Goal: Information Seeking & Learning: Learn about a topic

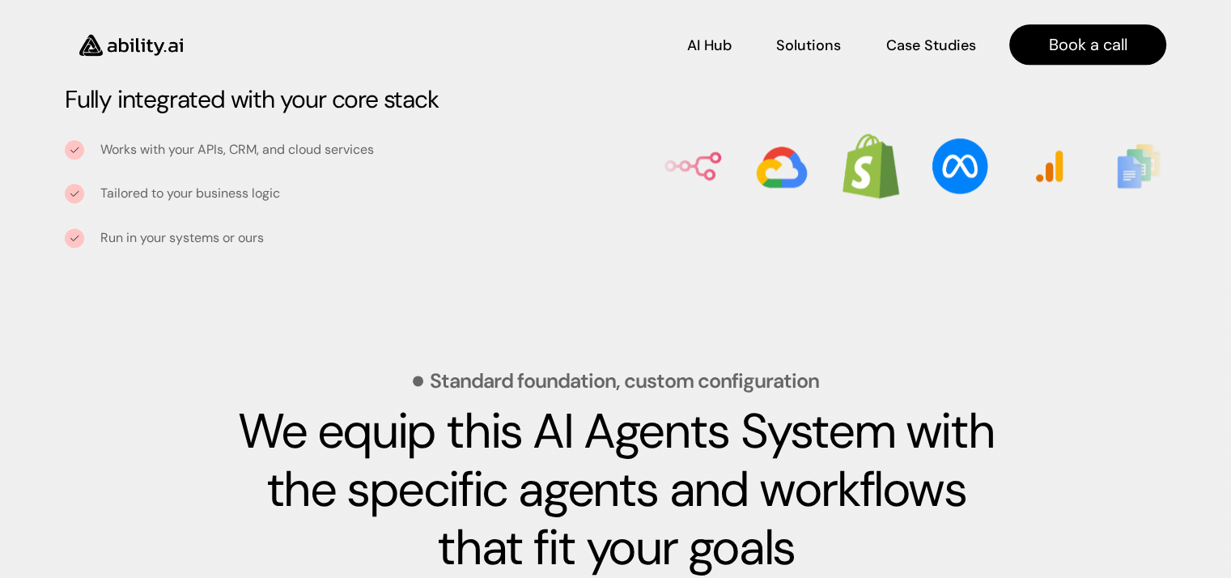
scroll to position [2104, 0]
click at [269, 194] on p "Tailored to your business logic" at bounding box center [337, 193] width 475 height 18
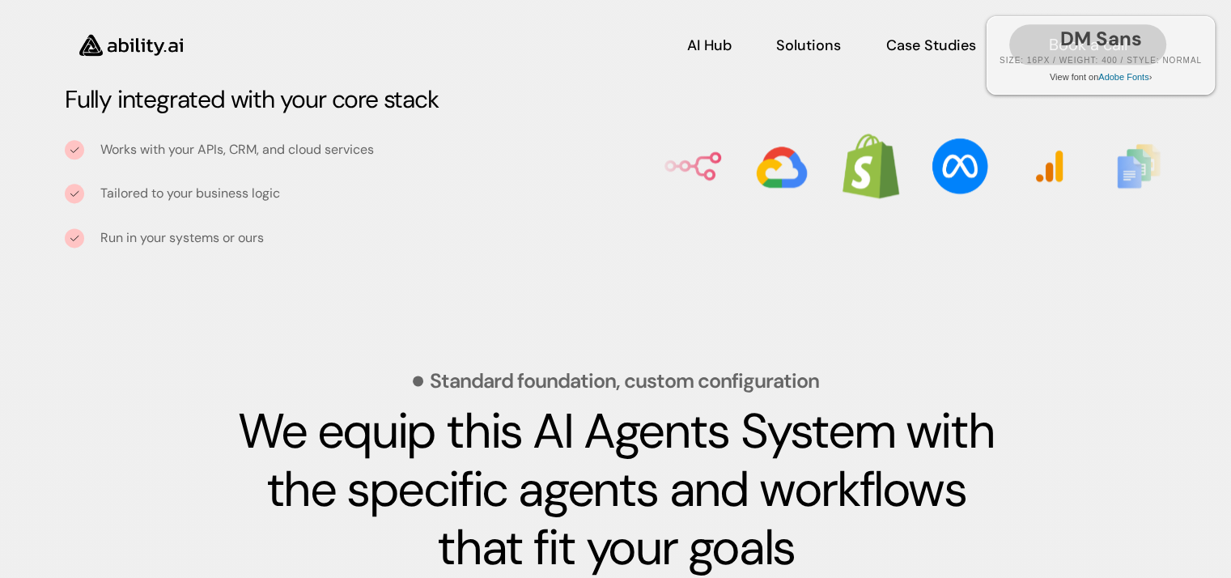
click at [1006, 86] on div "DM Sans Size: 16px / Weight: 400 / Style: normal View font on Adobe Fonts ›" at bounding box center [1100, 55] width 228 height 78
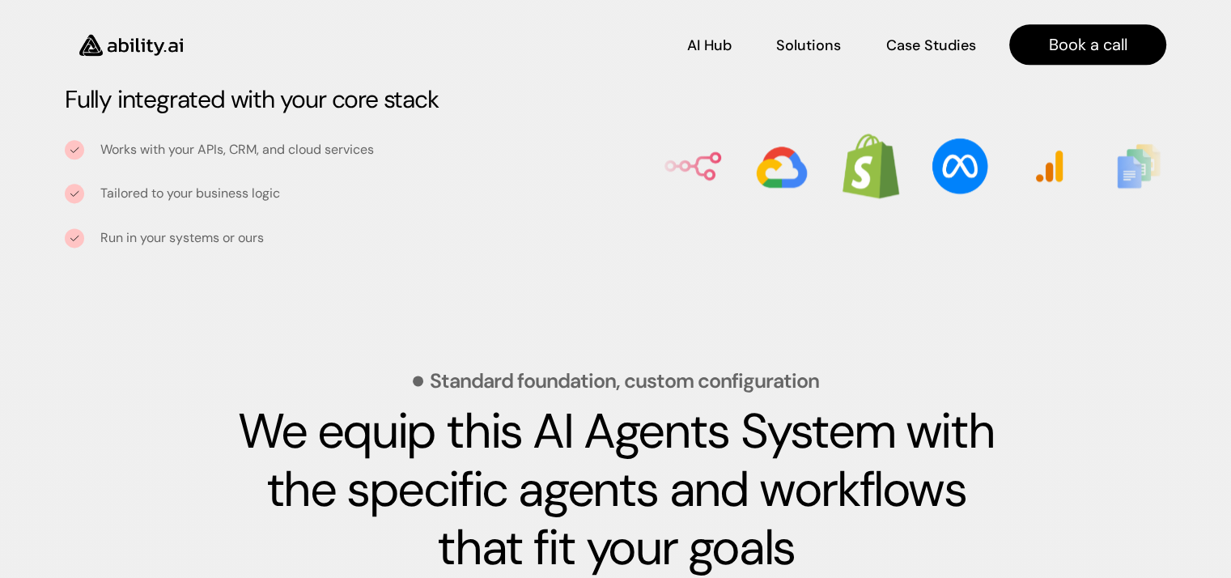
click at [479, 193] on p "Tailored to your business logic" at bounding box center [337, 193] width 475 height 18
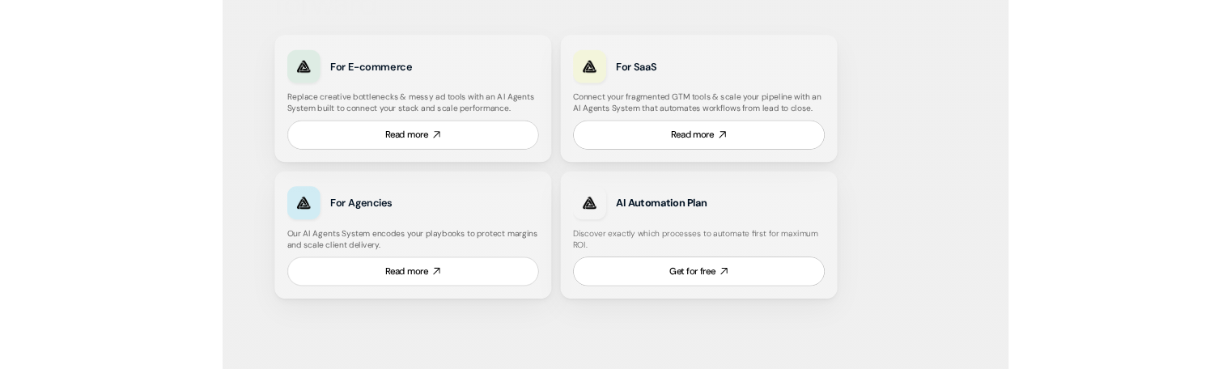
scroll to position [1052, 0]
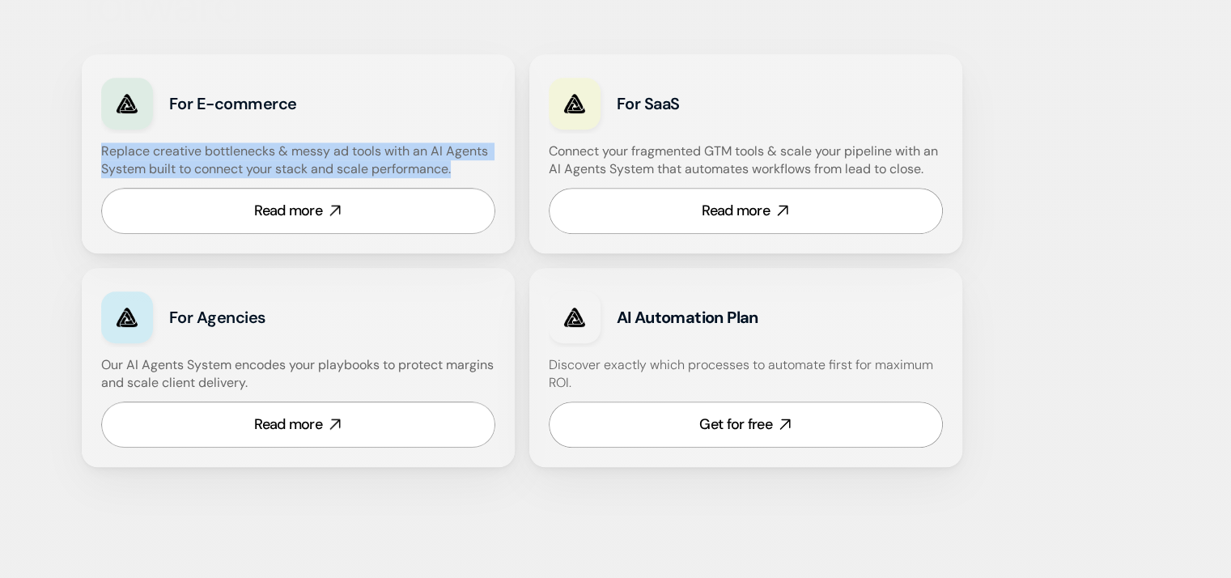
drag, startPoint x: 460, startPoint y: 168, endPoint x: 100, endPoint y: 150, distance: 359.7
click at [101, 150] on h4 "Replace creative bottlenecks & messy ad tools with an AI Agents System built to…" at bounding box center [296, 160] width 390 height 36
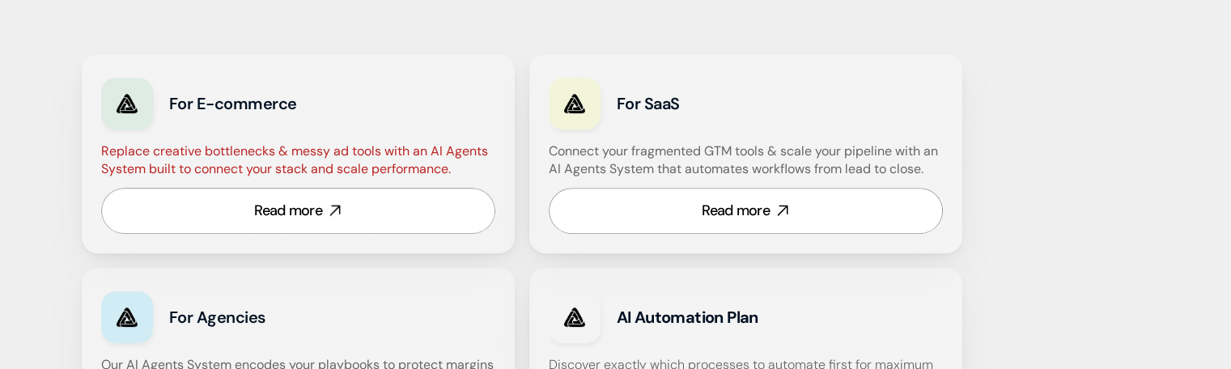
click at [1121, 153] on div "Built for growth-stage teams scaling from manual to intelligent When tools get …" at bounding box center [616, 65] width 1068 height 888
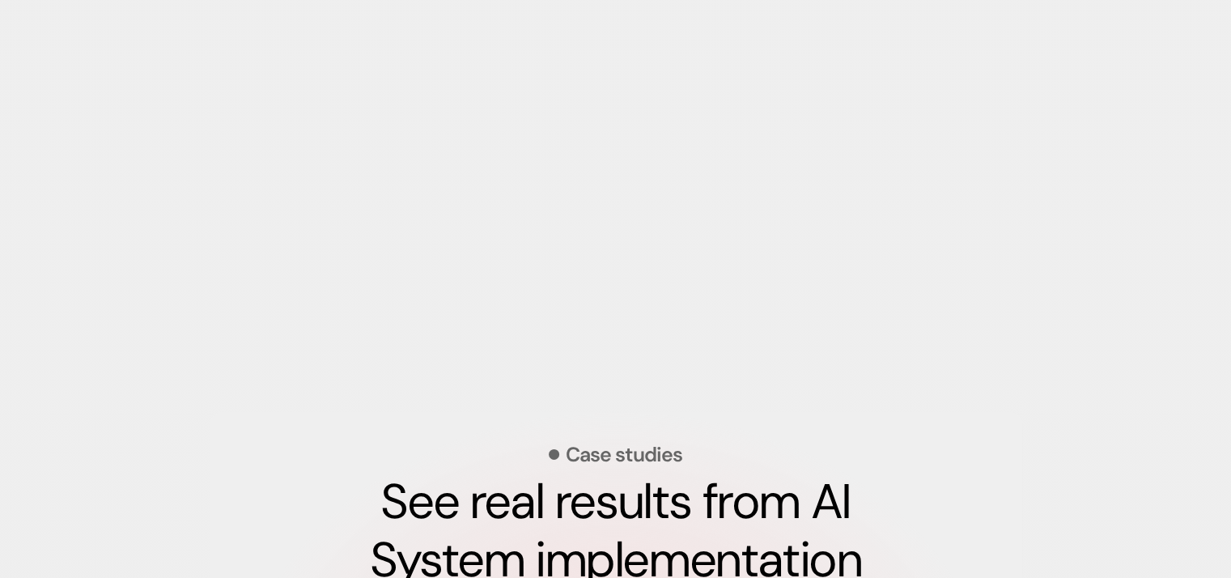
scroll to position [5097, 0]
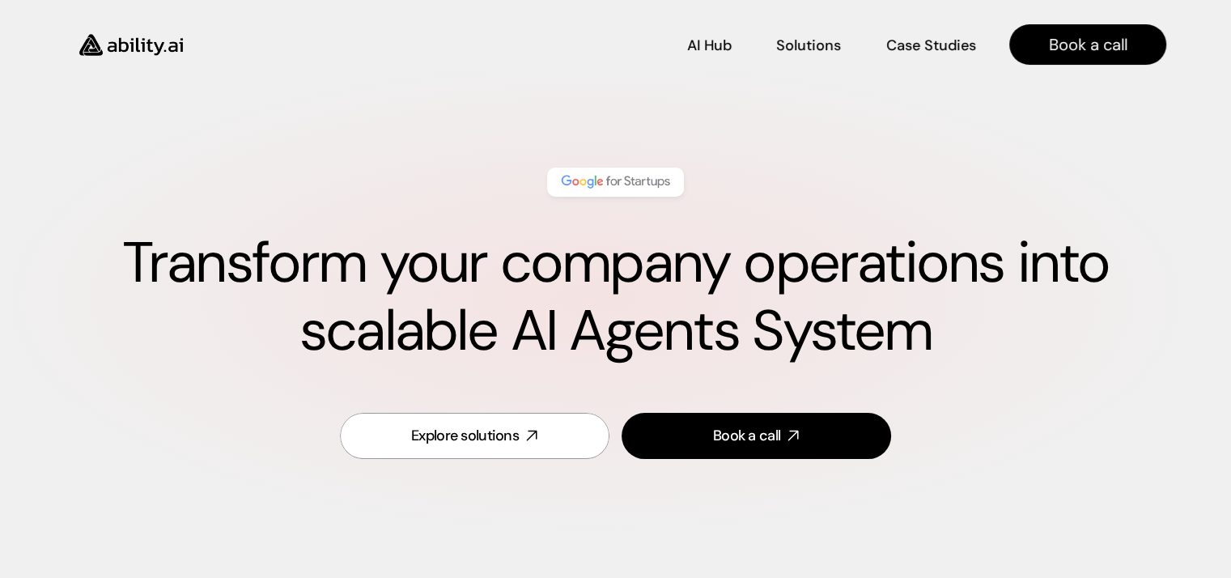
click at [629, 184] on img at bounding box center [615, 182] width 114 height 21
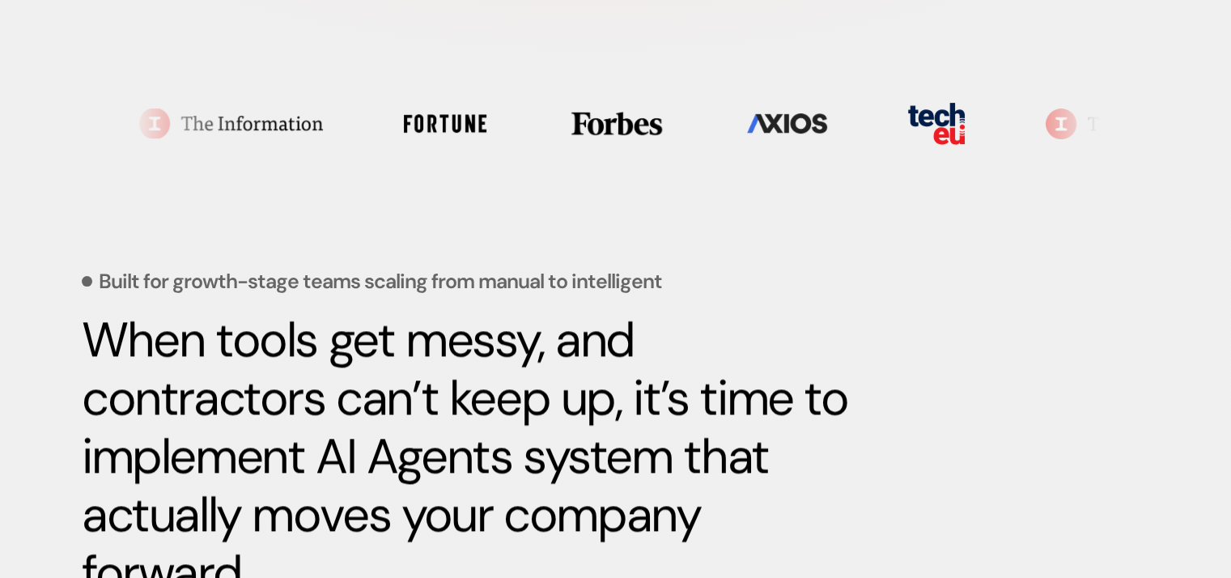
scroll to position [485, 0]
click at [531, 125] on section at bounding box center [615, 123] width 969 height 98
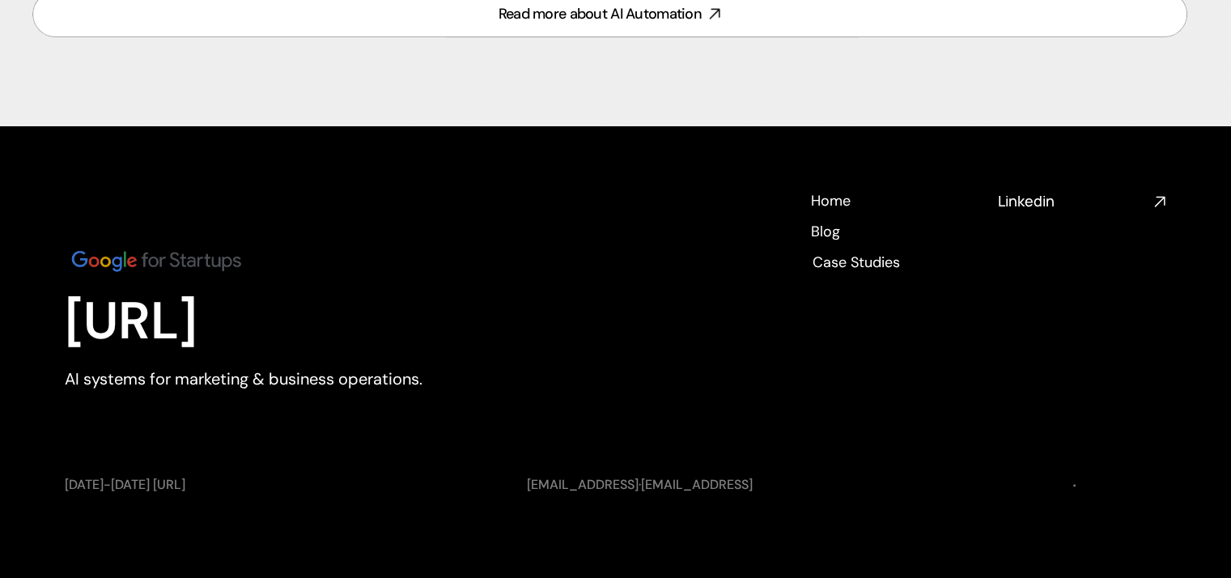
scroll to position [7261, 0]
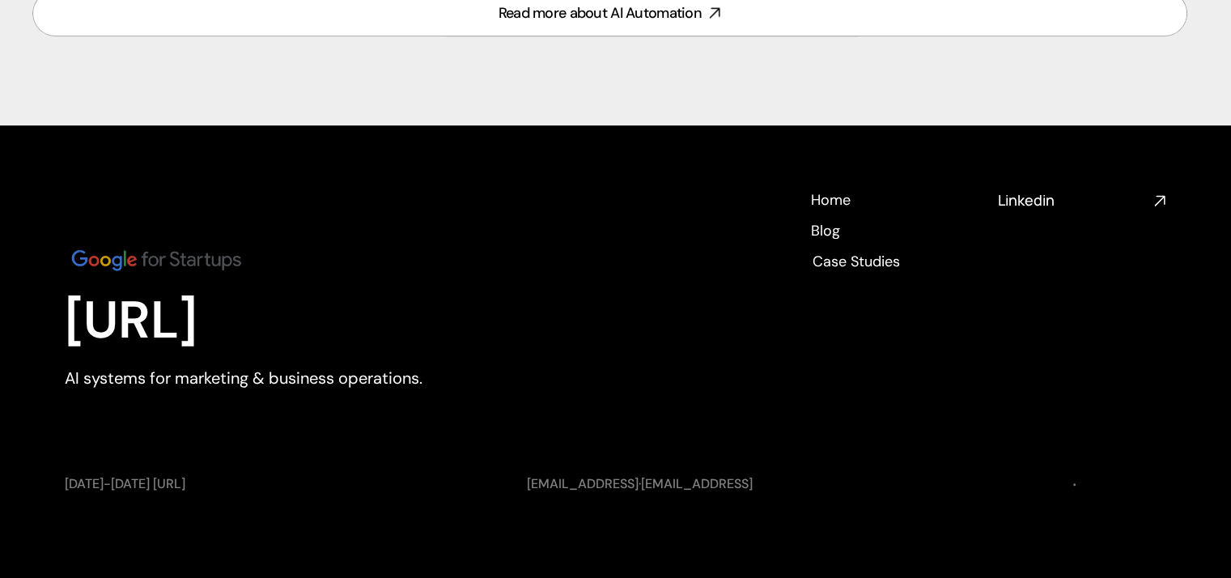
drag, startPoint x: 257, startPoint y: 269, endPoint x: 61, endPoint y: 269, distance: 196.6
click at [23, 268] on footer "Ability.ai AI systems for marketing & business operations. Home Home Blog Blog …" at bounding box center [615, 357] width 1231 height 464
click at [61, 269] on footer "Ability.ai AI systems for marketing & business operations. Home Home Blog Blog …" at bounding box center [615, 357] width 1231 height 464
drag, startPoint x: 59, startPoint y: 265, endPoint x: 253, endPoint y: 263, distance: 194.2
click at [253, 263] on footer "Ability.ai AI systems for marketing & business operations. Home Home Blog Blog …" at bounding box center [615, 357] width 1231 height 464
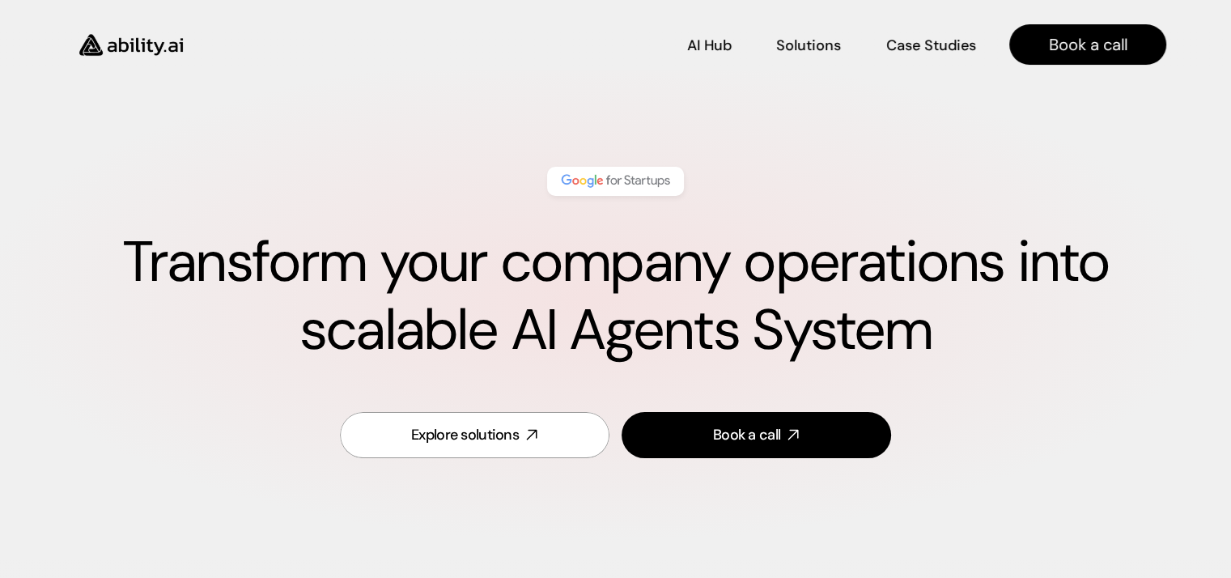
scroll to position [0, 0]
click at [717, 53] on p "AI Hub" at bounding box center [710, 43] width 44 height 20
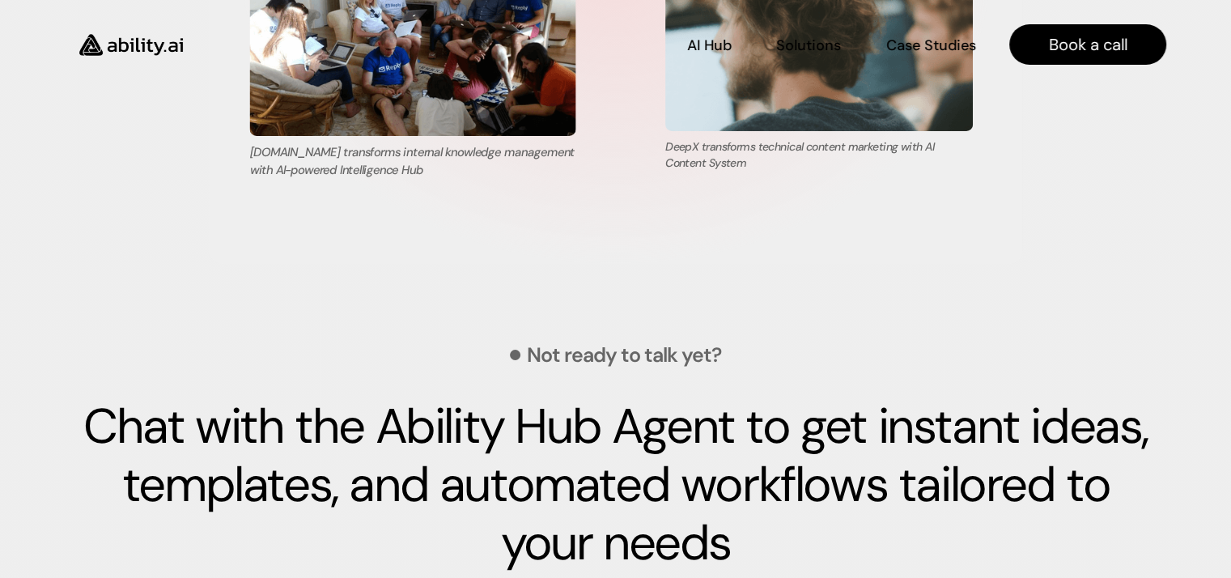
scroll to position [5825, 0]
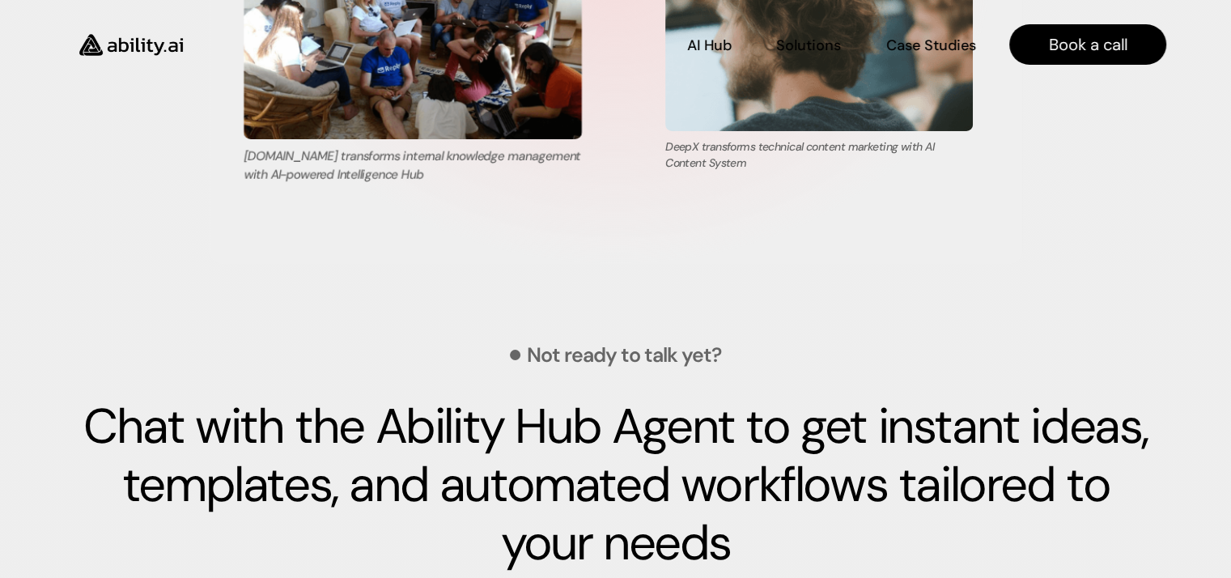
click at [269, 154] on p "[DOMAIN_NAME] transforms internal knowledge management with AI-powered Intellig…" at bounding box center [413, 165] width 338 height 35
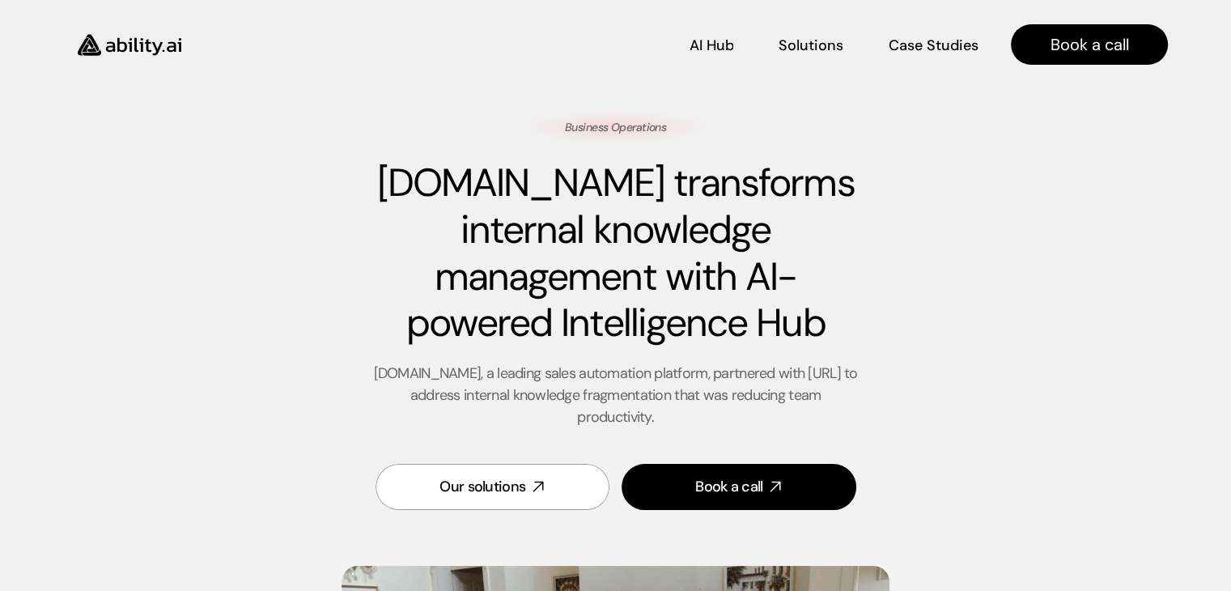
drag, startPoint x: 373, startPoint y: 177, endPoint x: 513, endPoint y: 180, distance: 140.0
click at [513, 180] on h1 "[DOMAIN_NAME] transforms internal knowledge management with AI-powered Intellig…" at bounding box center [615, 252] width 485 height 186
click at [244, 289] on div "Business Operations Reply.io transforms internal knowledge management with AI-p…" at bounding box center [616, 320] width 942 height 417
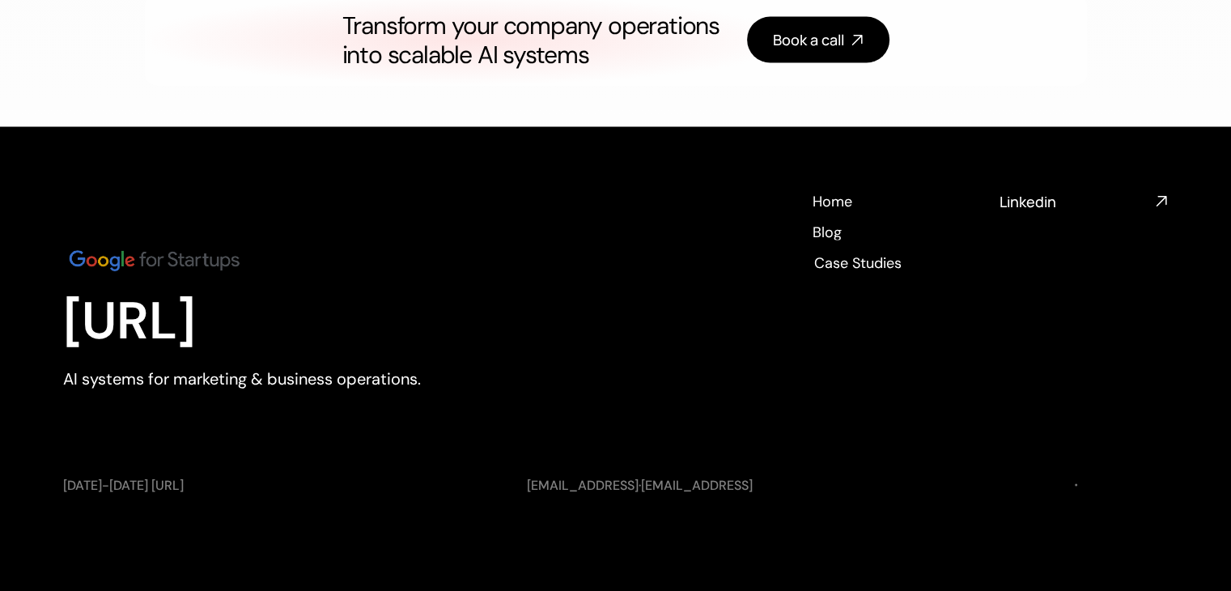
scroll to position [3084, 0]
click at [827, 231] on h4 "Blog" at bounding box center [826, 228] width 29 height 20
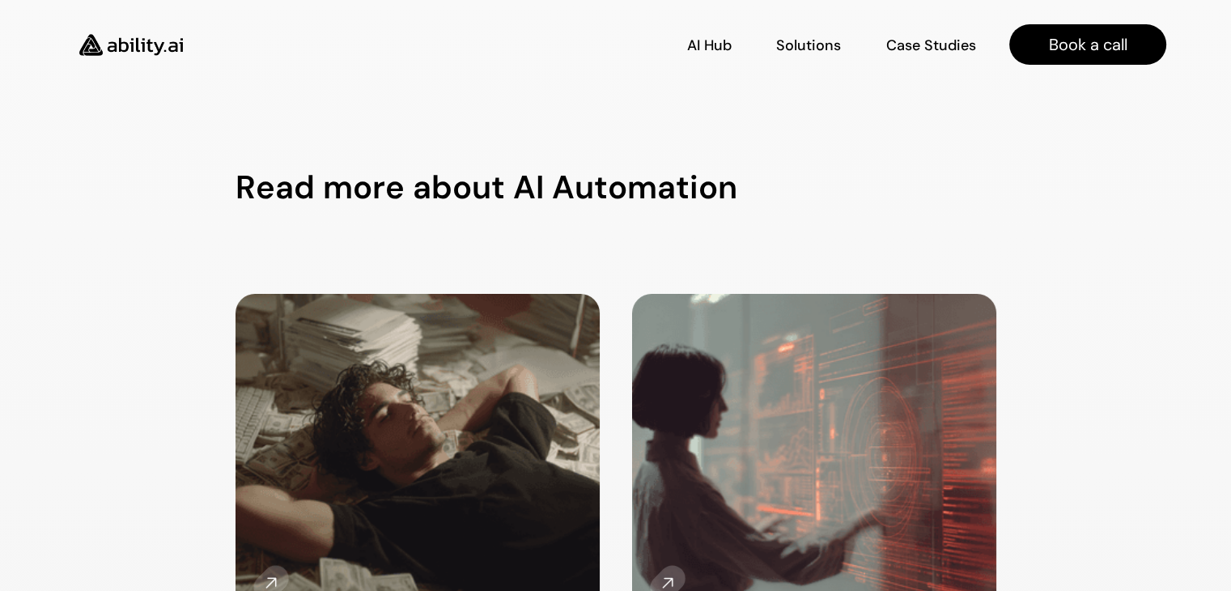
click at [127, 46] on img at bounding box center [131, 44] width 133 height 51
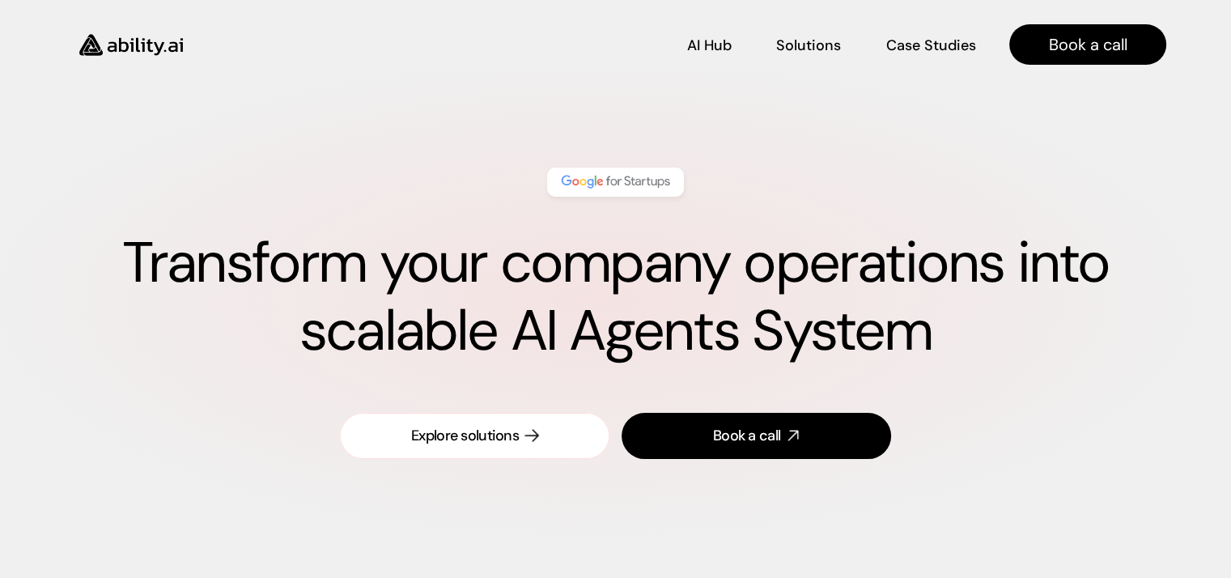
click at [521, 447] on link "Explore solutions" at bounding box center [474, 436] width 269 height 46
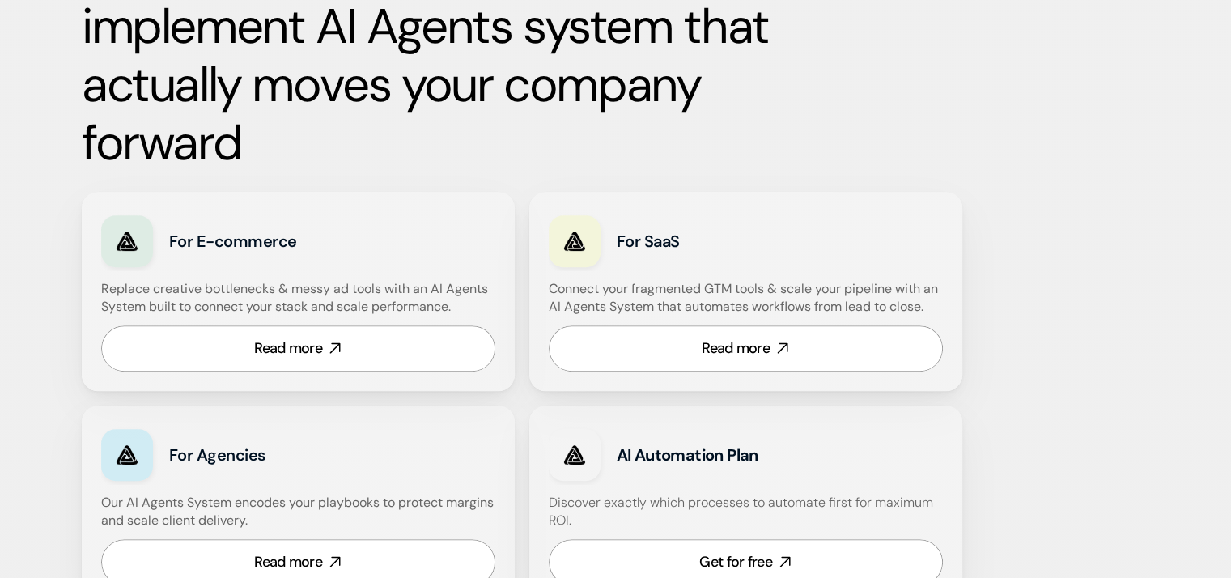
scroll to position [915, 0]
click at [320, 358] on link "Read more" at bounding box center [298, 347] width 394 height 46
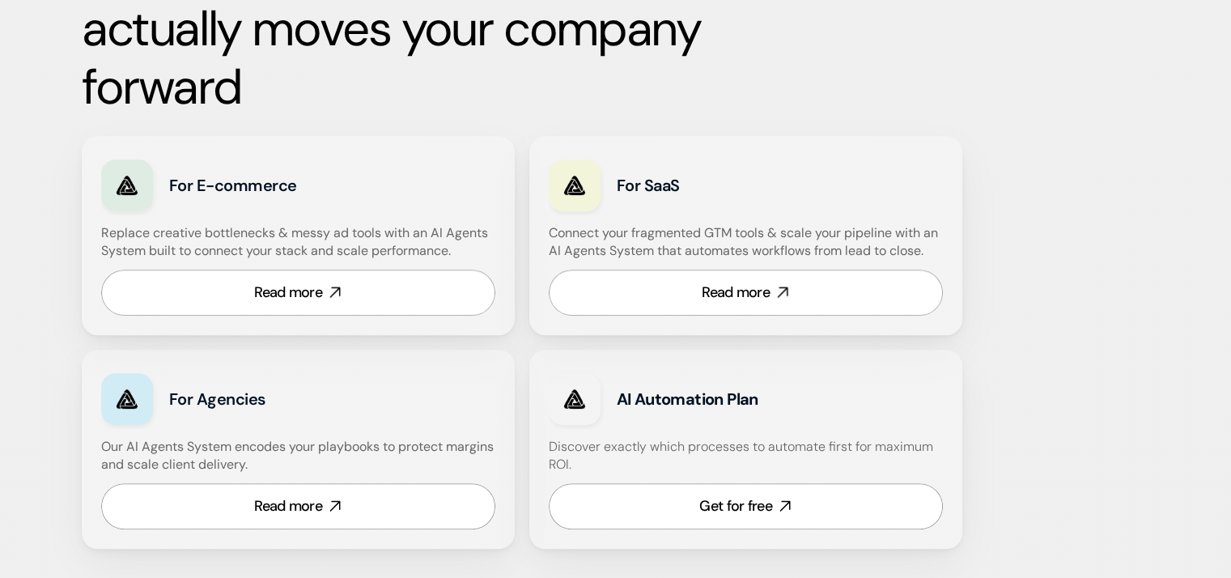
scroll to position [971, 0]
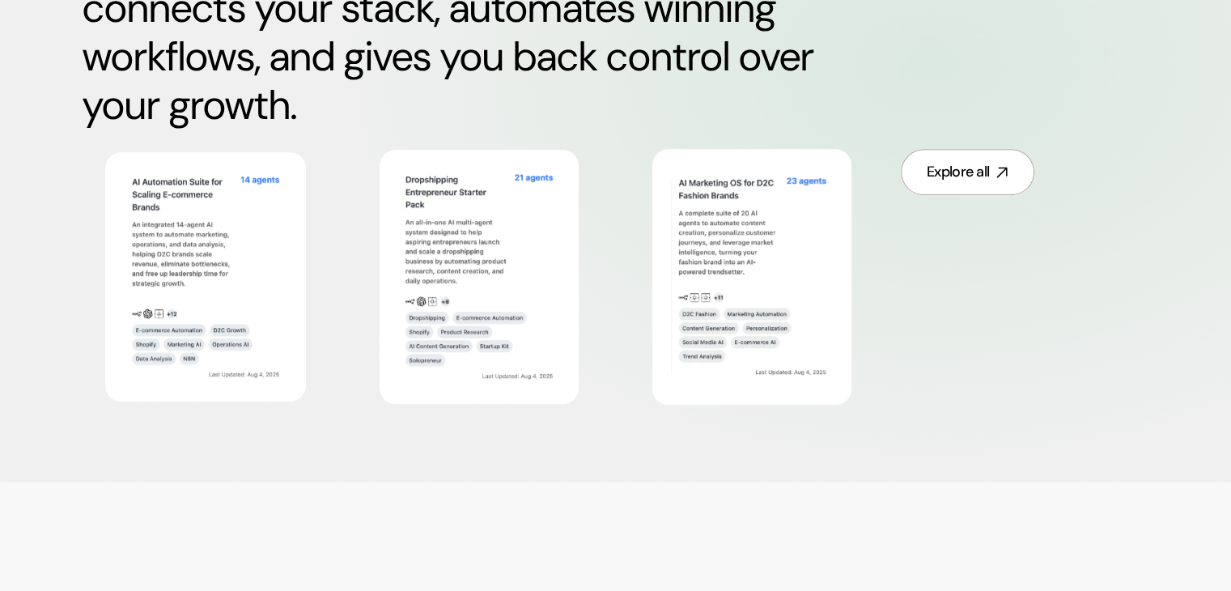
scroll to position [971, 0]
click at [346, 268] on div "Explore all" at bounding box center [616, 276] width 1068 height 256
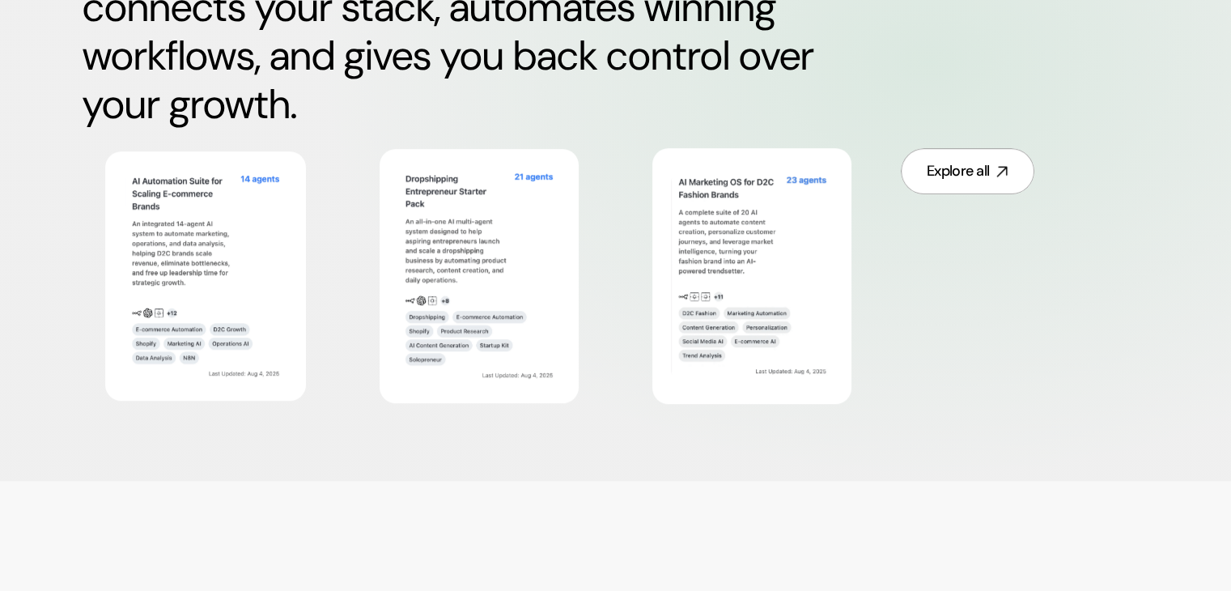
click at [384, 106] on h2 "Escape the cycle of messy tools and underperforming ads. Get an AI system that …" at bounding box center [466, 7] width 769 height 243
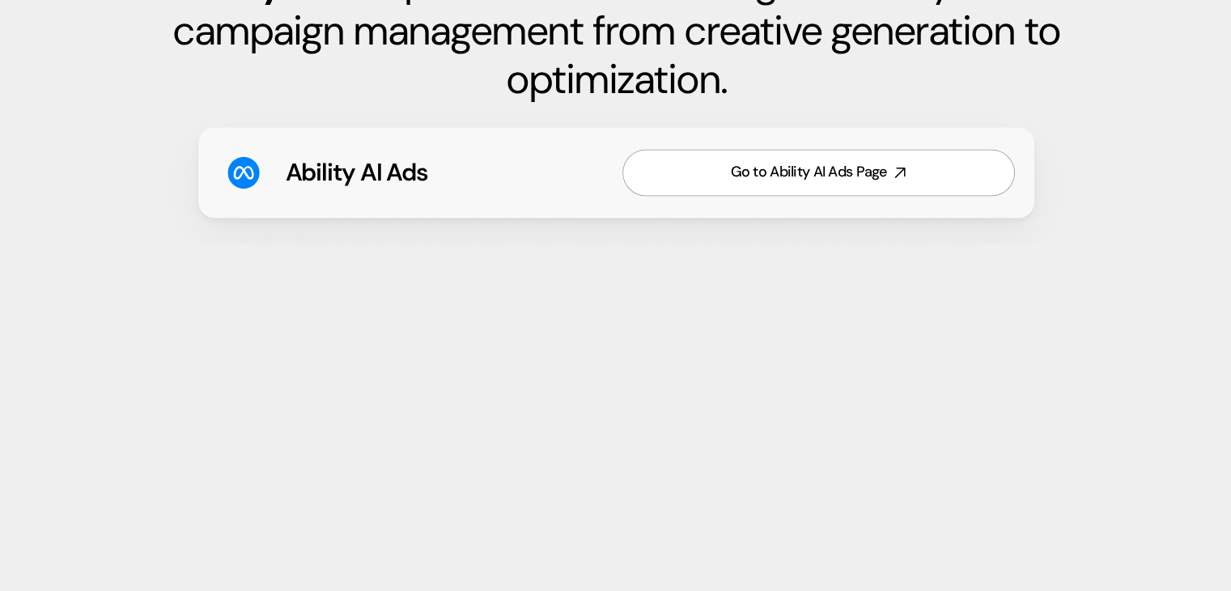
scroll to position [2589, 0]
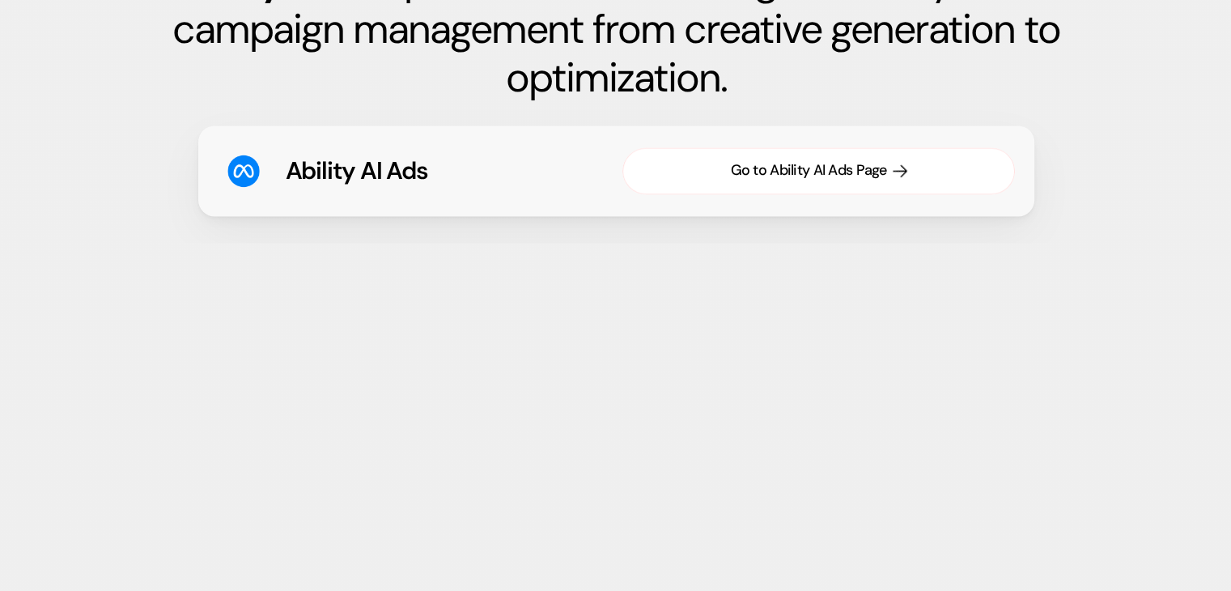
click at [828, 167] on div "Go to Ability AI Ads Page" at bounding box center [808, 170] width 156 height 20
click at [833, 172] on div "Go to Ability AI Ads Page" at bounding box center [808, 170] width 156 height 20
click at [866, 174] on div "Go to Ability AI Ads Page" at bounding box center [808, 170] width 156 height 20
click at [867, 174] on div "Go to Ability AI Ads Page" at bounding box center [808, 170] width 156 height 20
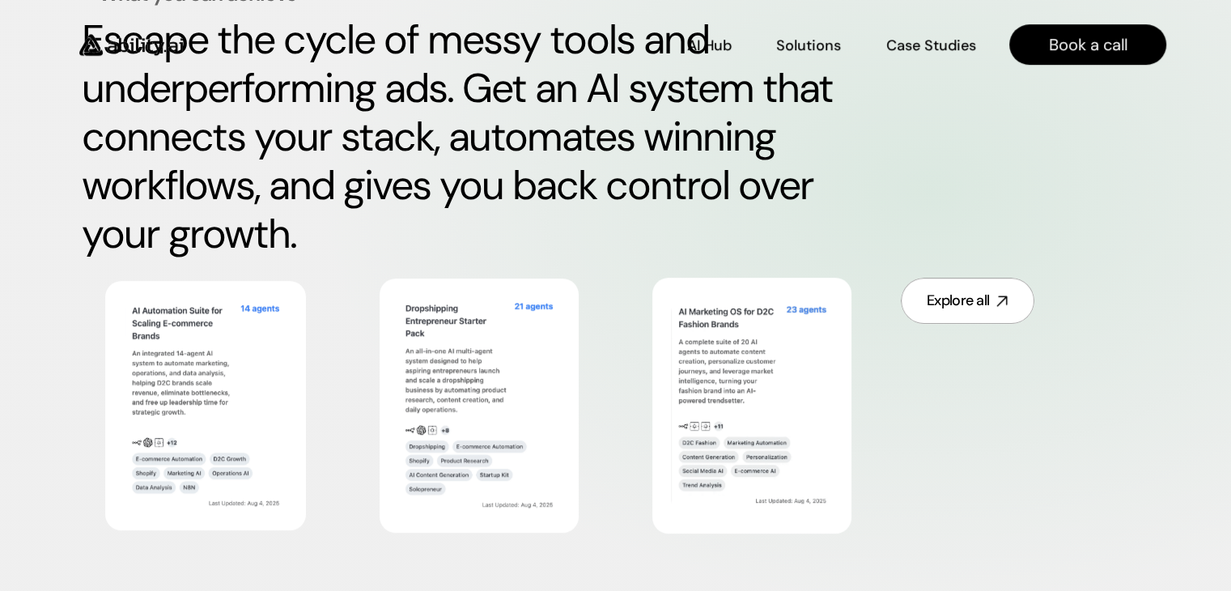
scroll to position [841, 0]
